Goal: Transaction & Acquisition: Purchase product/service

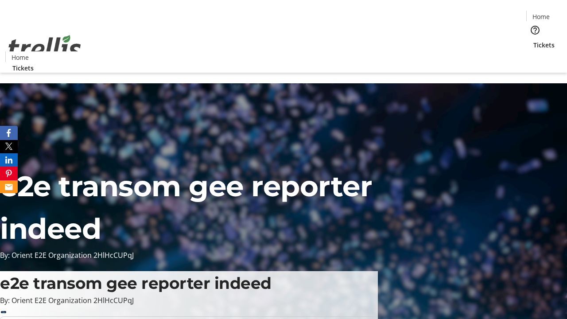
click at [533, 40] on span "Tickets" at bounding box center [543, 44] width 21 height 9
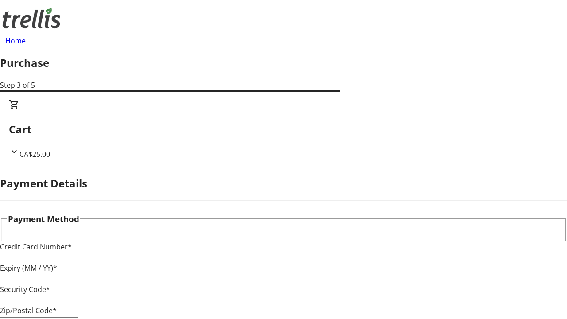
type input "V1Y 0C2"
